Goal: Task Accomplishment & Management: Manage account settings

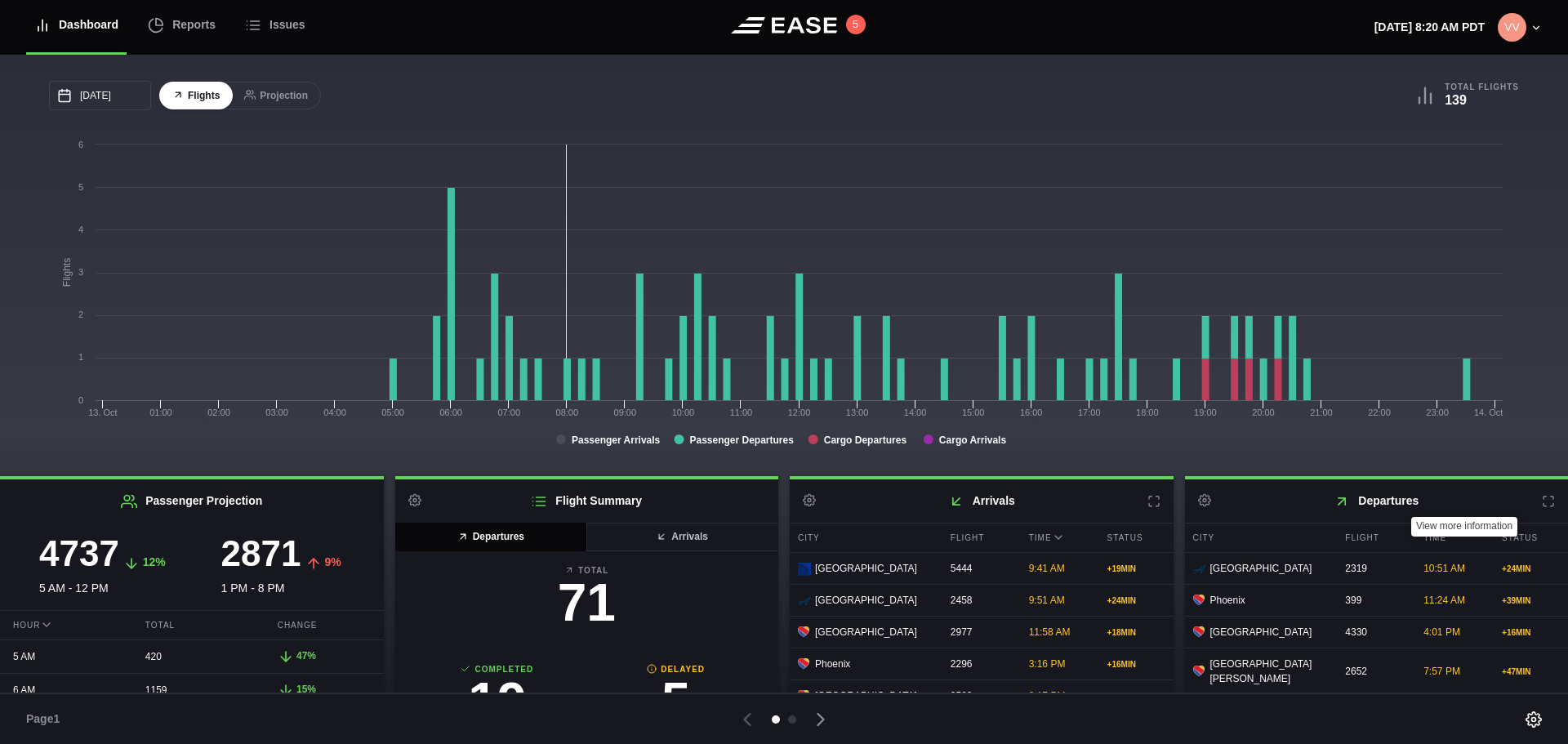
click at [1541, 504] on icon at bounding box center [1547, 501] width 13 height 13
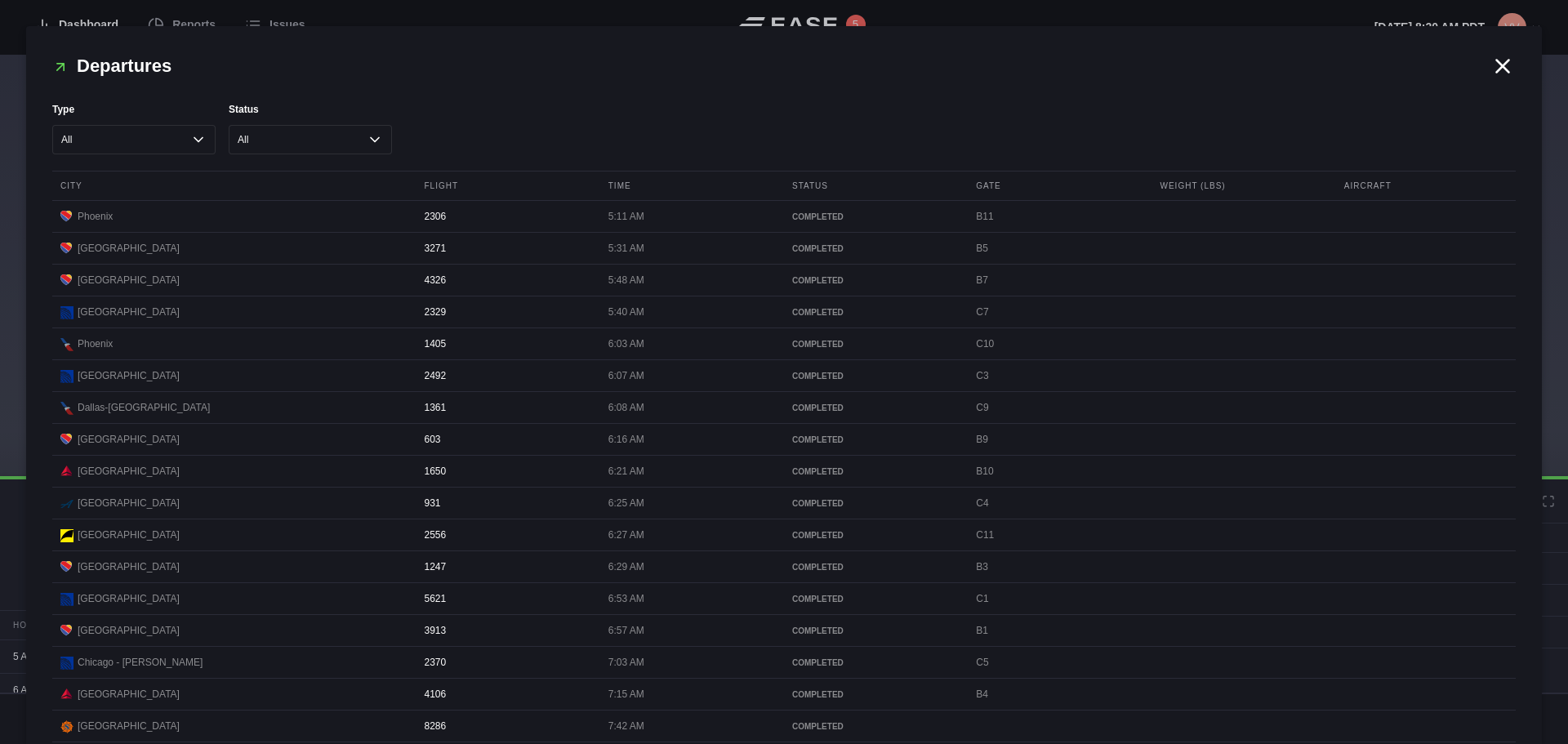
click at [1490, 59] on icon at bounding box center [1502, 66] width 25 height 25
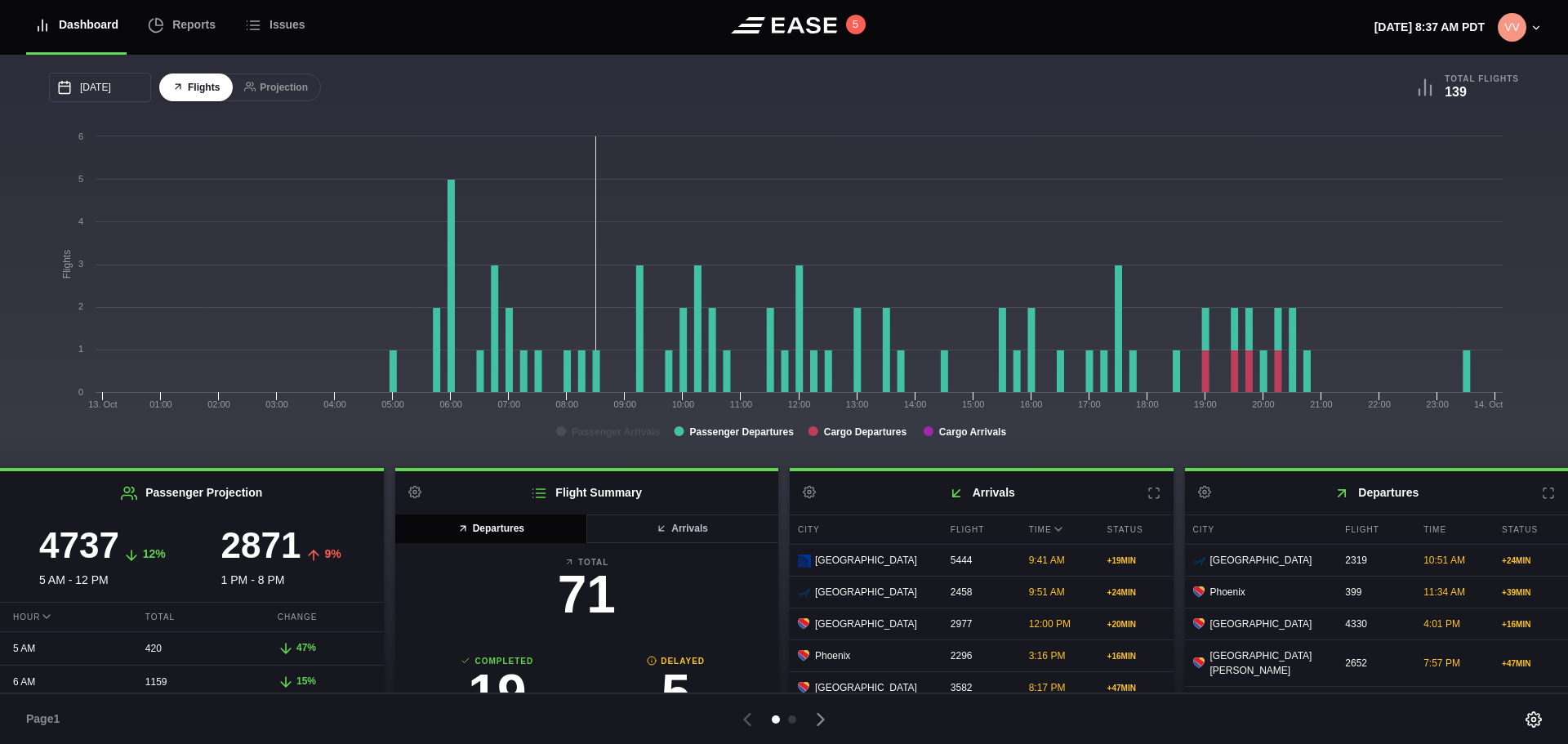
click at [1137, 495] on h2 "Arrivals Settings" at bounding box center [981, 493] width 384 height 43
click at [1147, 493] on icon at bounding box center [1153, 493] width 13 height 13
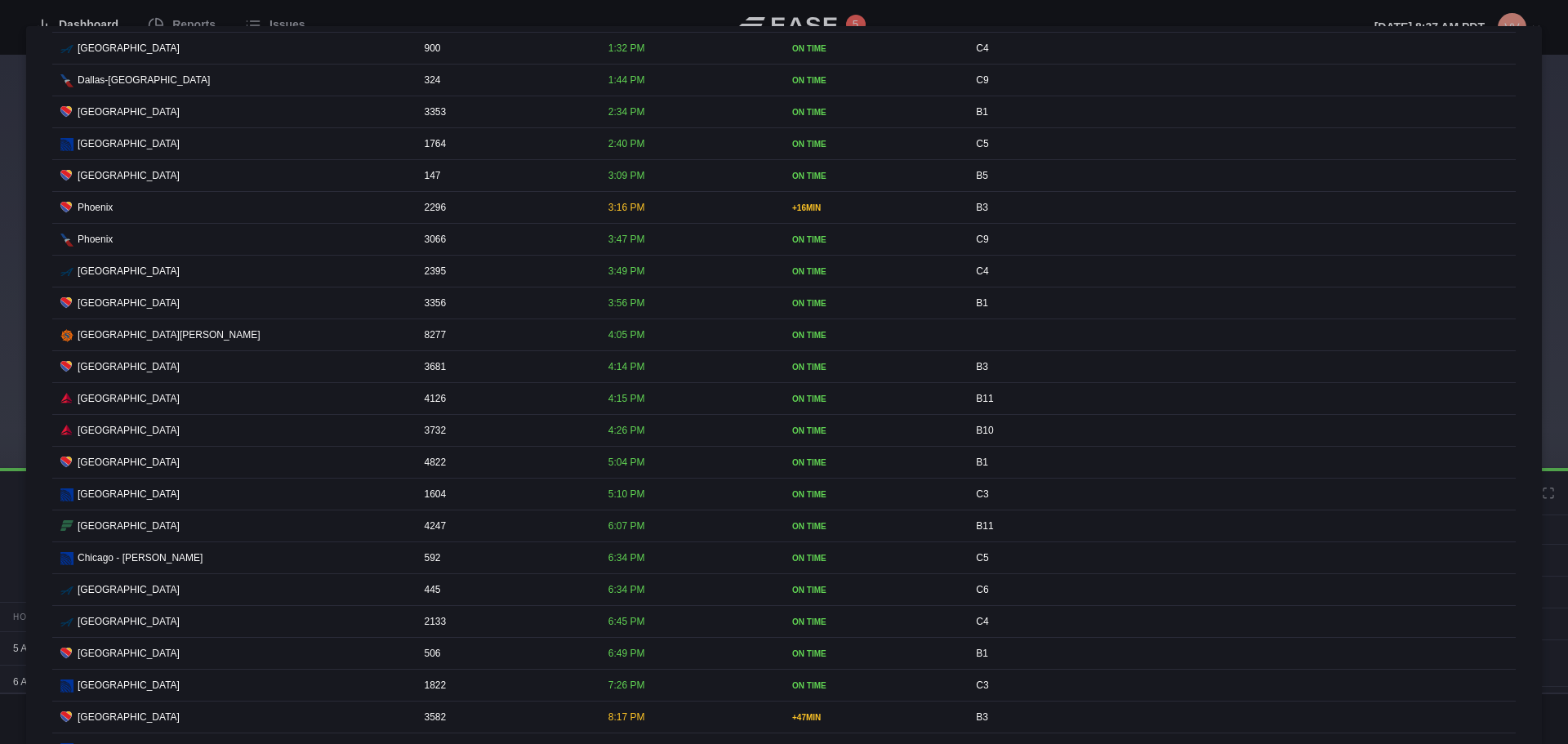
scroll to position [1224, 0]
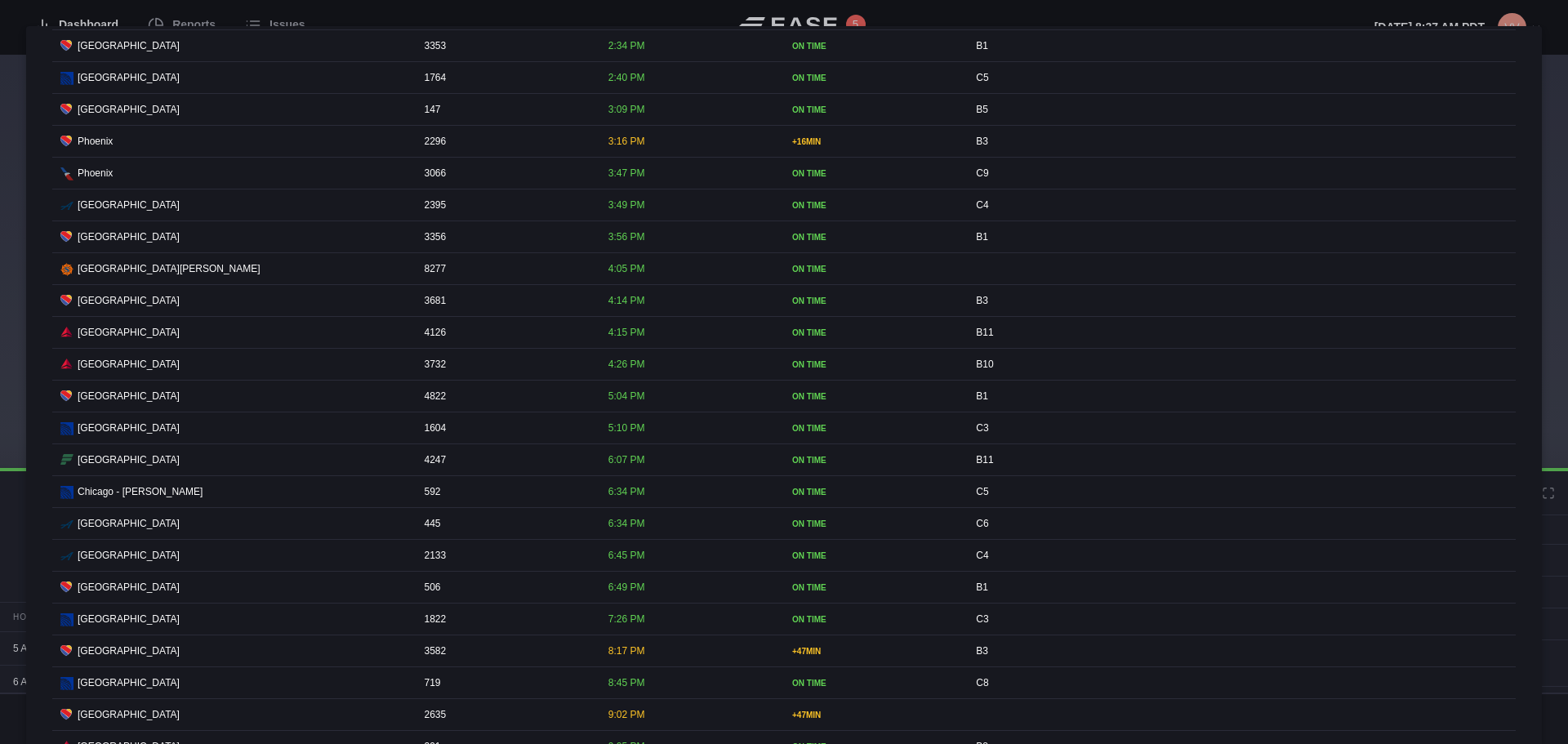
click at [923, 13] on div at bounding box center [784, 372] width 1568 height 744
